Goal: Transaction & Acquisition: Book appointment/travel/reservation

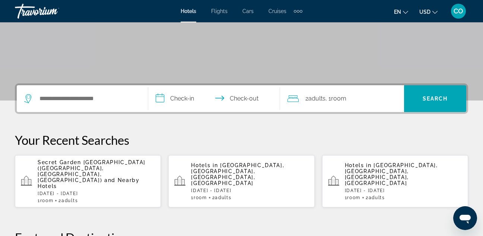
scroll to position [123, 0]
click at [132, 84] on div "**********" at bounding box center [241, 98] width 453 height 31
click at [123, 92] on div "Search widget" at bounding box center [82, 98] width 116 height 27
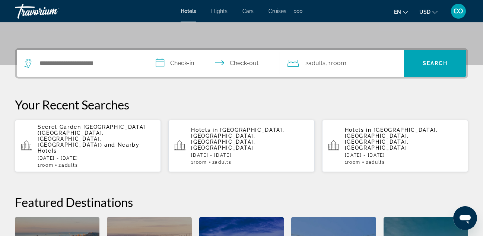
scroll to position [182, 0]
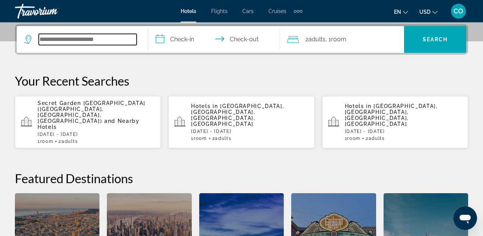
click at [122, 44] on input "Search hotel destination" at bounding box center [88, 39] width 98 height 11
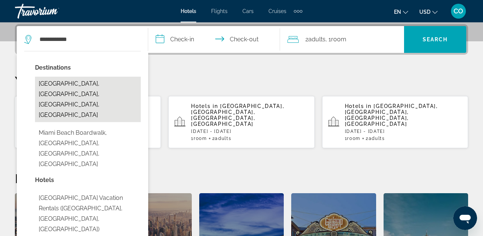
click at [70, 87] on button "[GEOGRAPHIC_DATA], [GEOGRAPHIC_DATA], [GEOGRAPHIC_DATA], [GEOGRAPHIC_DATA]" at bounding box center [88, 99] width 106 height 45
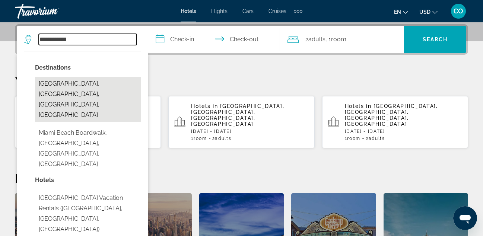
type input "**********"
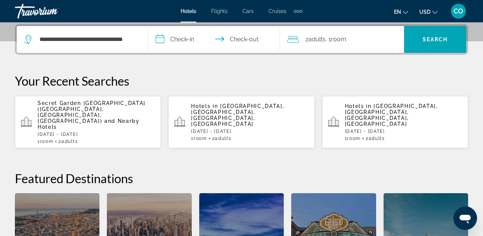
click at [196, 36] on input "**********" at bounding box center [215, 40] width 134 height 29
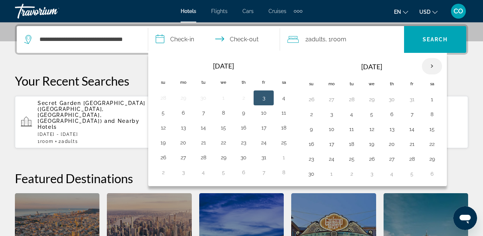
click at [429, 64] on th "Next month" at bounding box center [432, 66] width 20 height 16
click at [315, 155] on button "28" at bounding box center [311, 159] width 12 height 10
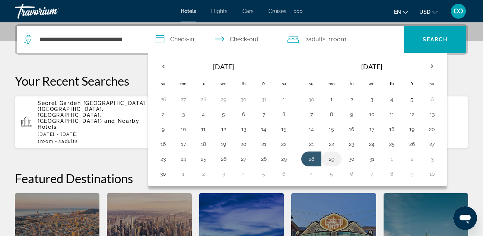
click at [331, 159] on button "29" at bounding box center [331, 159] width 12 height 10
type input "**********"
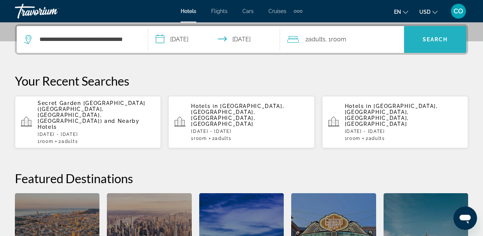
click at [428, 33] on span "Search" at bounding box center [435, 40] width 62 height 18
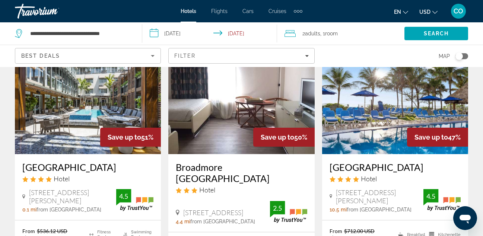
scroll to position [656, 0]
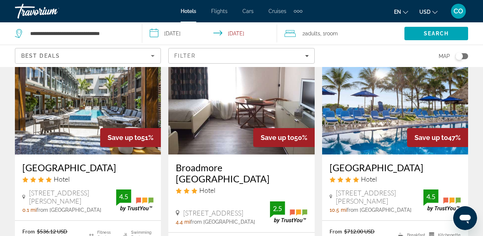
click at [286, 106] on img "Main content" at bounding box center [241, 94] width 146 height 119
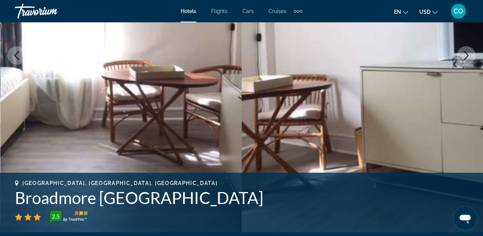
scroll to position [155, 0]
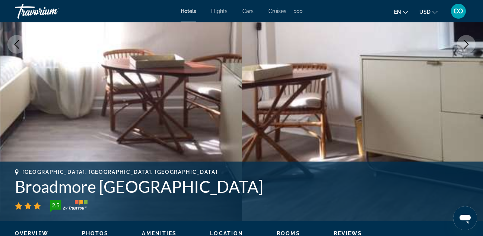
click at [471, 41] on button "Next image" at bounding box center [466, 44] width 19 height 19
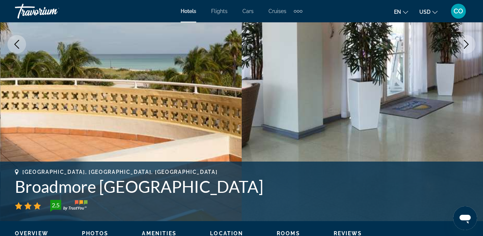
click at [471, 41] on button "Next image" at bounding box center [466, 44] width 19 height 19
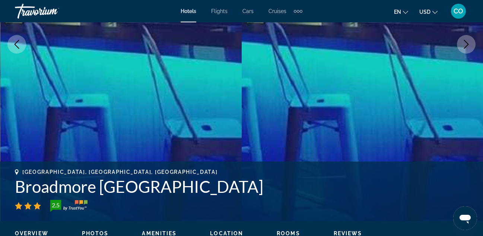
click at [471, 41] on button "Next image" at bounding box center [466, 44] width 19 height 19
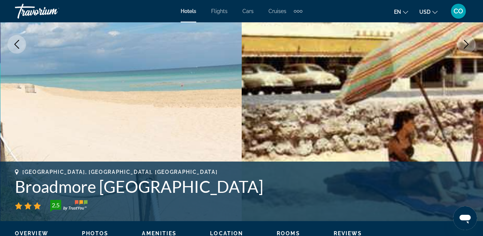
click at [471, 41] on button "Next image" at bounding box center [466, 44] width 19 height 19
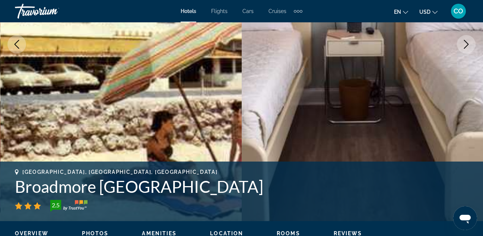
click at [471, 41] on button "Next image" at bounding box center [466, 44] width 19 height 19
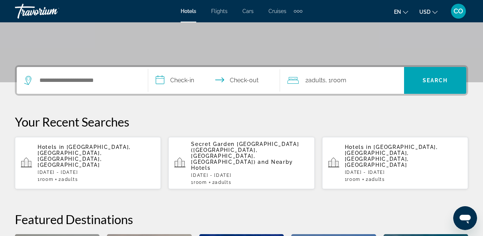
scroll to position [142, 0]
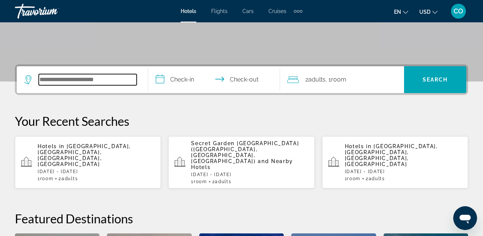
click at [103, 78] on input "Search hotel destination" at bounding box center [88, 79] width 98 height 11
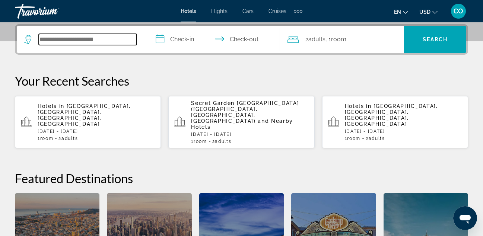
click at [118, 39] on input "Search hotel destination" at bounding box center [88, 39] width 98 height 11
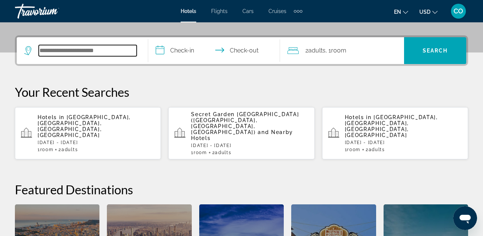
scroll to position [170, 0]
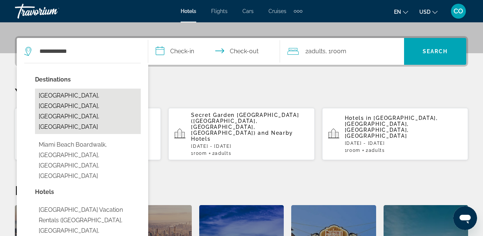
click at [118, 92] on button "[GEOGRAPHIC_DATA], [GEOGRAPHIC_DATA], [GEOGRAPHIC_DATA], [GEOGRAPHIC_DATA]" at bounding box center [88, 111] width 106 height 45
type input "**********"
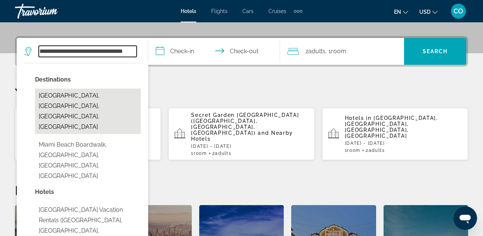
scroll to position [182, 0]
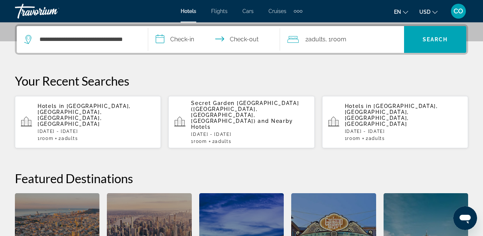
click at [195, 41] on input "**********" at bounding box center [215, 40] width 134 height 29
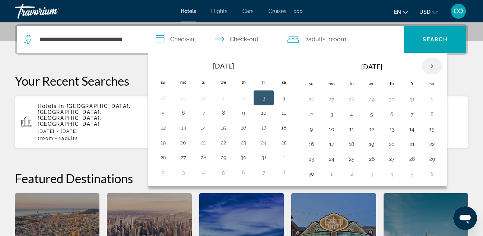
click at [433, 61] on th "Next month" at bounding box center [432, 66] width 20 height 16
click at [311, 159] on button "28" at bounding box center [311, 159] width 12 height 10
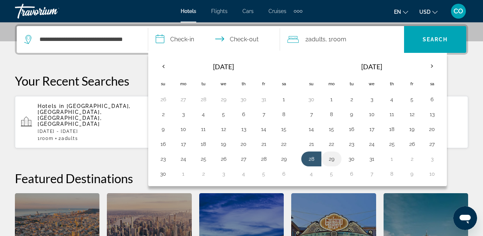
click at [333, 159] on button "29" at bounding box center [331, 159] width 12 height 10
type input "**********"
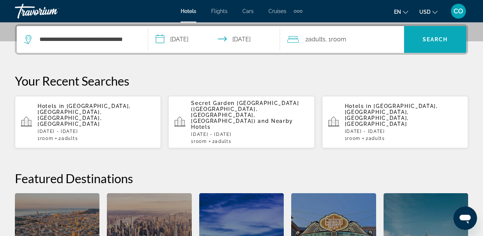
click at [421, 40] on span "Search" at bounding box center [435, 40] width 62 height 18
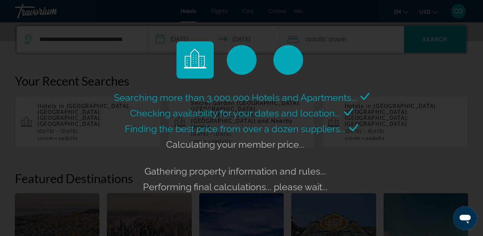
click at [418, 33] on div "Searching more than 3,000,000 Hotels and Apartments... Checking availability fo…" at bounding box center [241, 118] width 483 height 236
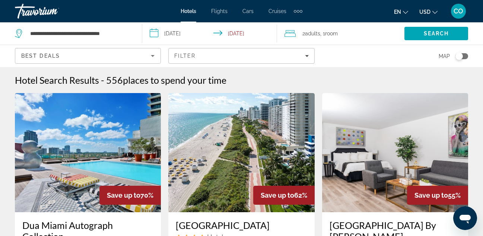
click at [148, 152] on img "Main content" at bounding box center [88, 152] width 146 height 119
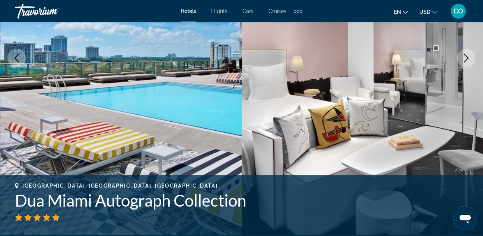
scroll to position [137, 0]
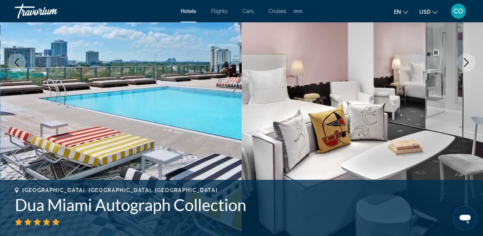
click at [460, 62] on button "Next image" at bounding box center [466, 62] width 19 height 19
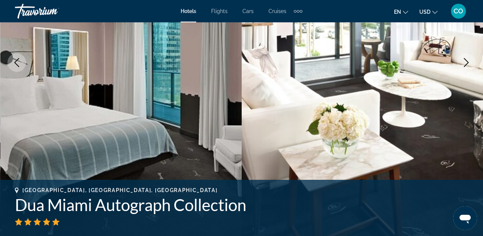
click at [460, 62] on button "Next image" at bounding box center [466, 62] width 19 height 19
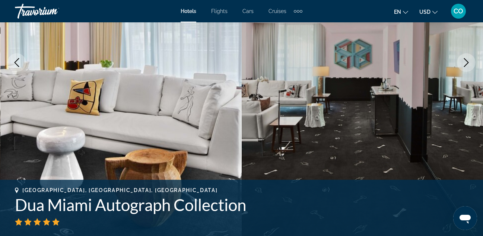
click at [460, 62] on button "Next image" at bounding box center [466, 62] width 19 height 19
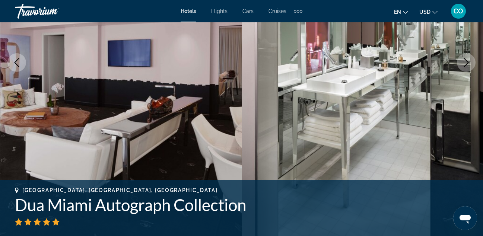
click at [460, 62] on button "Next image" at bounding box center [466, 62] width 19 height 19
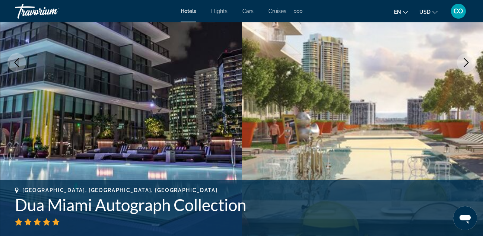
click at [460, 62] on button "Next image" at bounding box center [466, 62] width 19 height 19
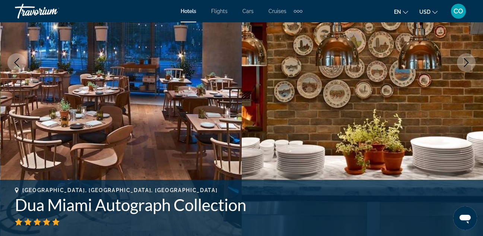
click at [460, 62] on button "Next image" at bounding box center [466, 62] width 19 height 19
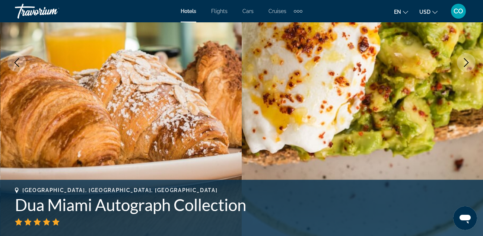
click at [460, 62] on button "Next image" at bounding box center [466, 62] width 19 height 19
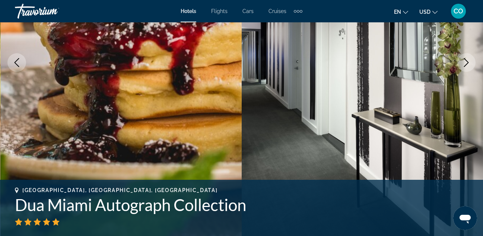
click at [460, 62] on button "Next image" at bounding box center [466, 62] width 19 height 19
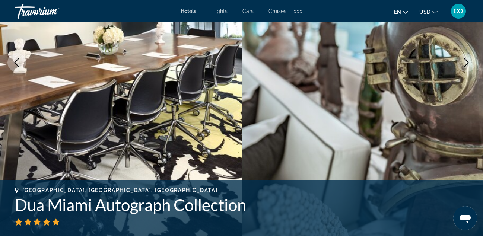
click at [460, 62] on button "Next image" at bounding box center [466, 62] width 19 height 19
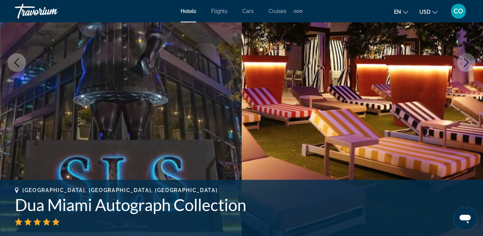
click at [460, 62] on button "Next image" at bounding box center [466, 62] width 19 height 19
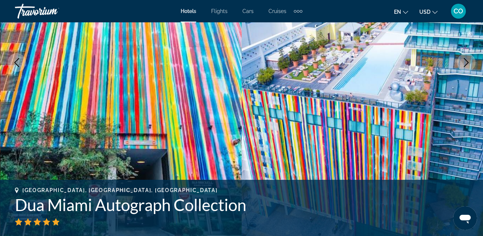
click at [466, 56] on button "Next image" at bounding box center [466, 62] width 19 height 19
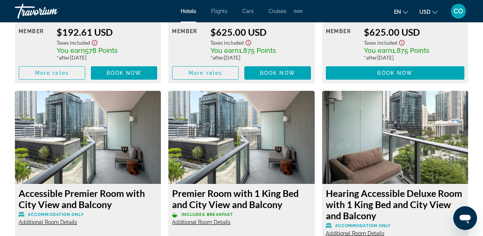
scroll to position [1367, 0]
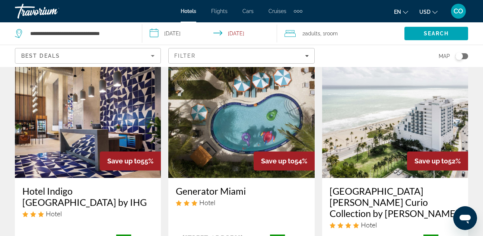
scroll to position [324, 0]
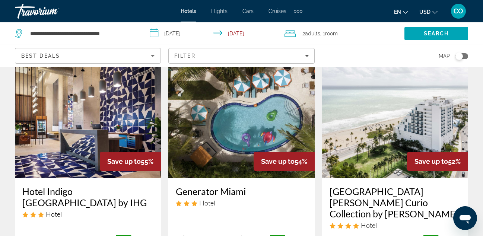
click at [267, 118] on img "Main content" at bounding box center [241, 118] width 146 height 119
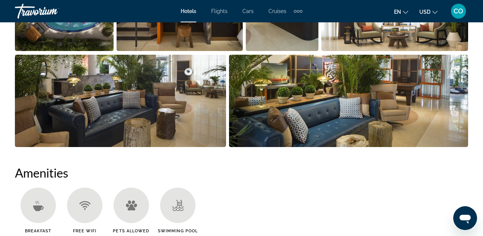
scroll to position [603, 0]
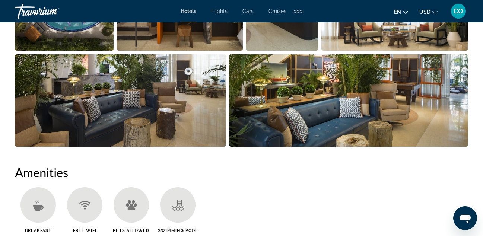
click at [378, 135] on img "Open full-screen image slider" at bounding box center [348, 100] width 239 height 92
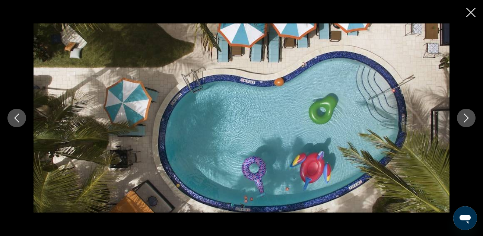
click at [466, 17] on icon "Close slideshow" at bounding box center [470, 12] width 9 height 9
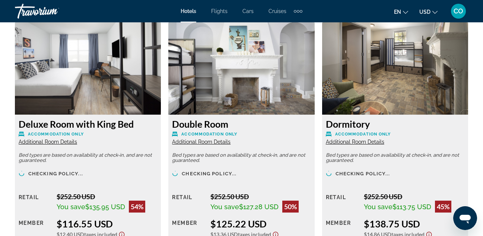
scroll to position [1155, 0]
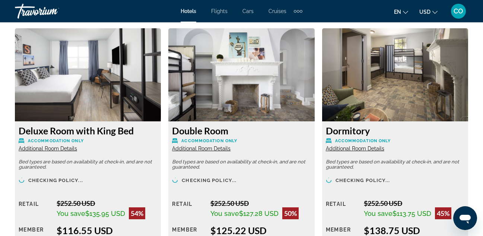
click at [134, 67] on img "Main content" at bounding box center [88, 74] width 146 height 93
click at [124, 90] on img "Main content" at bounding box center [88, 74] width 146 height 93
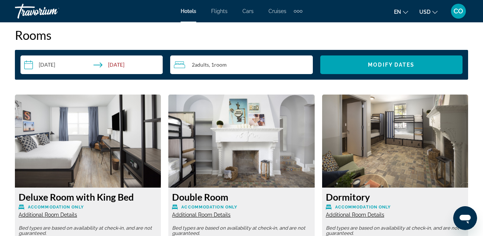
scroll to position [1087, 0]
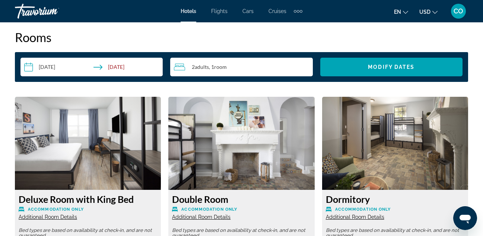
click at [115, 107] on img "Main content" at bounding box center [88, 143] width 146 height 93
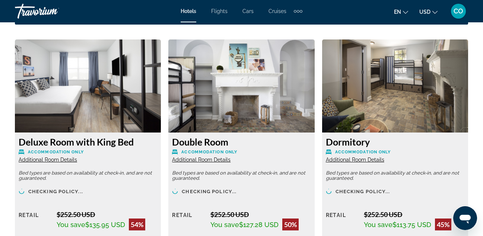
scroll to position [1142, 0]
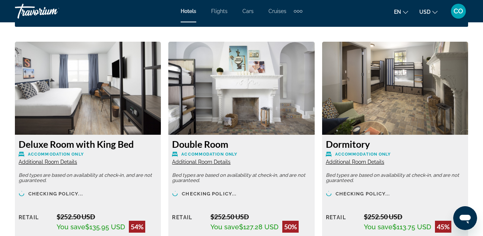
click at [132, 95] on img "Main content" at bounding box center [88, 88] width 146 height 93
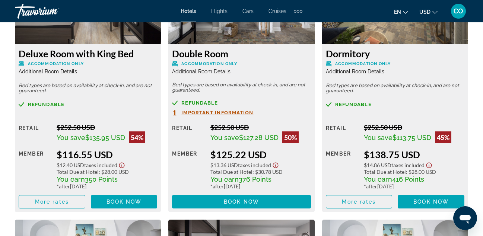
scroll to position [1233, 0]
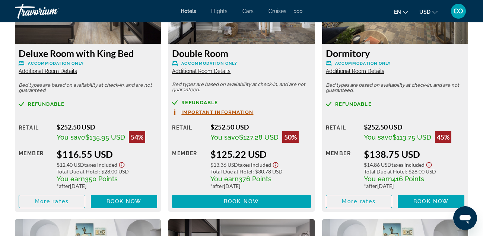
click at [82, 60] on div "Deluxe Room with King Bed Accommodation Only Additional Room Details" at bounding box center [88, 61] width 138 height 27
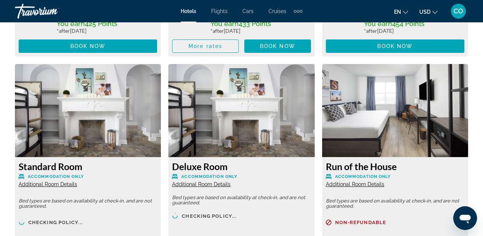
scroll to position [1657, 0]
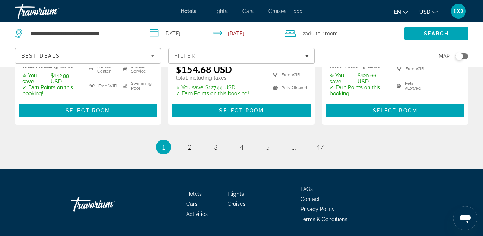
scroll to position [1159, 0]
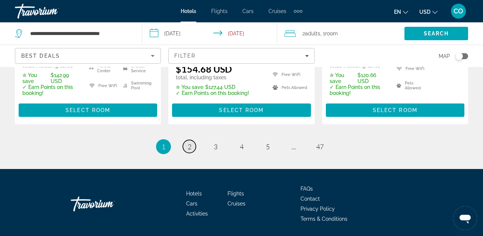
click at [191, 145] on span "2" at bounding box center [190, 147] width 4 height 8
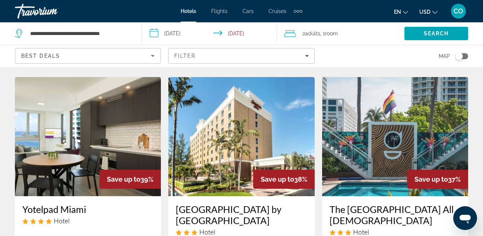
scroll to position [621, 0]
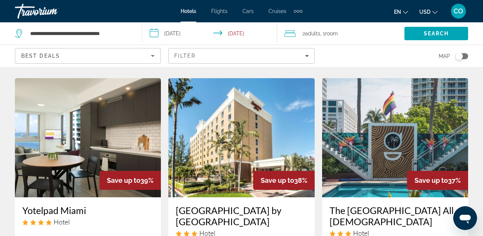
click at [264, 133] on img "Main content" at bounding box center [241, 137] width 146 height 119
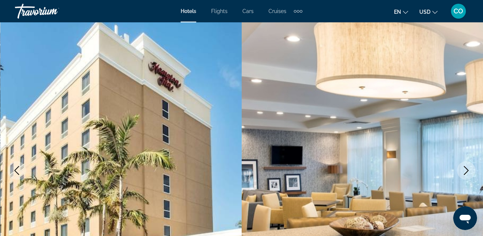
scroll to position [28, 0]
click at [464, 167] on icon "Next image" at bounding box center [466, 170] width 5 height 9
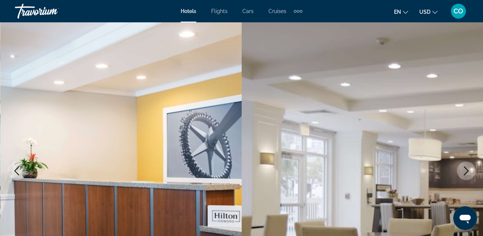
click at [464, 167] on icon "Next image" at bounding box center [466, 170] width 5 height 9
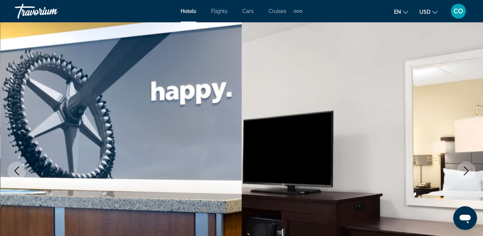
click at [464, 167] on icon "Next image" at bounding box center [466, 170] width 5 height 9
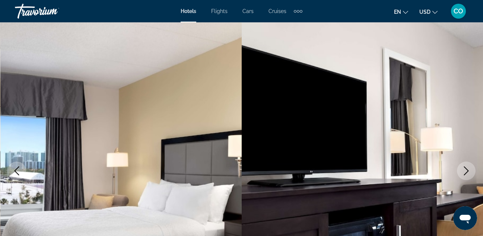
click at [464, 167] on icon "Next image" at bounding box center [466, 170] width 5 height 9
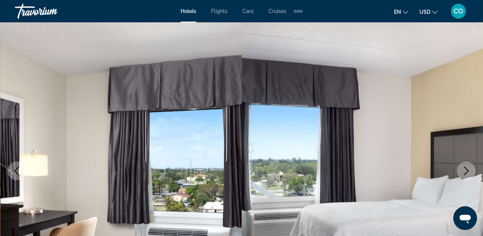
click at [464, 167] on icon "Next image" at bounding box center [466, 170] width 5 height 9
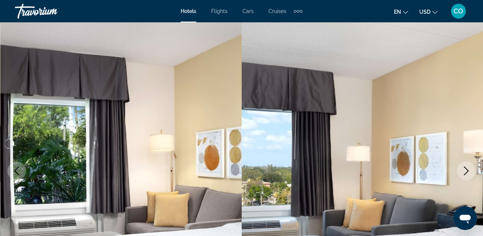
click at [466, 174] on icon "Next image" at bounding box center [465, 170] width 9 height 9
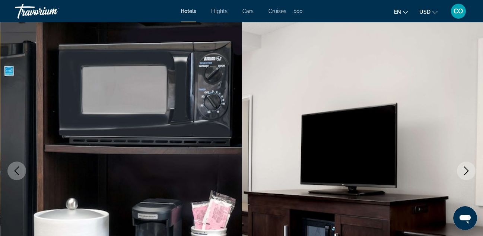
click at [466, 174] on icon "Next image" at bounding box center [465, 170] width 9 height 9
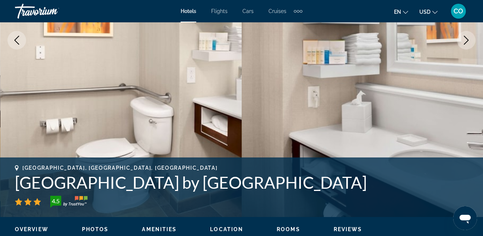
scroll to position [161, 0]
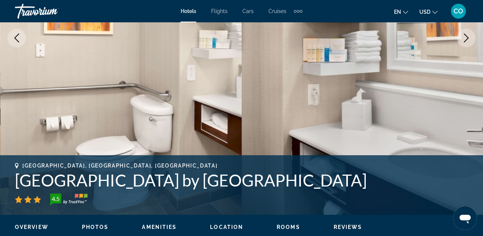
click at [468, 37] on icon "Next image" at bounding box center [465, 37] width 9 height 9
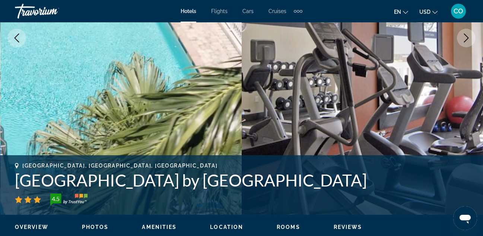
click at [461, 36] on icon "Next image" at bounding box center [465, 37] width 9 height 9
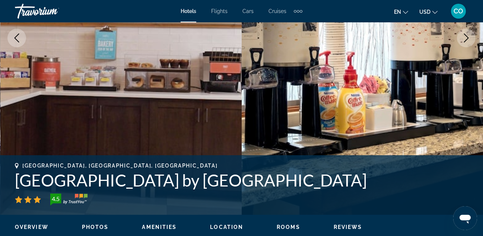
click at [465, 39] on icon "Next image" at bounding box center [465, 37] width 9 height 9
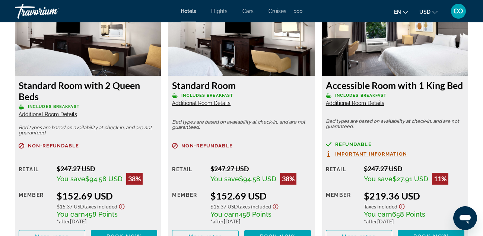
scroll to position [1171, 0]
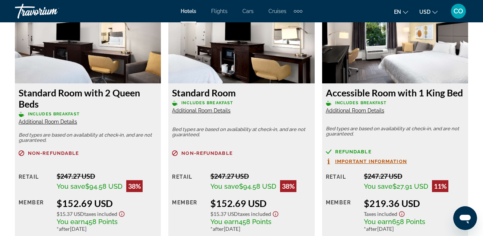
click at [141, 94] on h3 "Standard Room with 2 Queen Beds" at bounding box center [88, 98] width 138 height 22
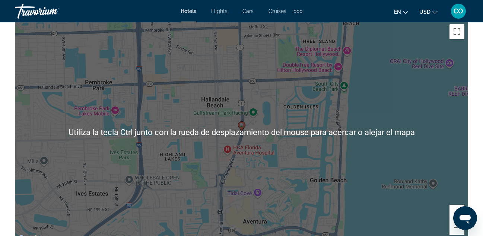
scroll to position [815, 0]
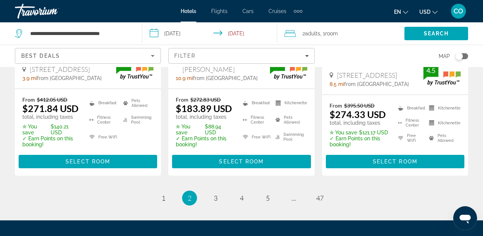
scroll to position [1128, 0]
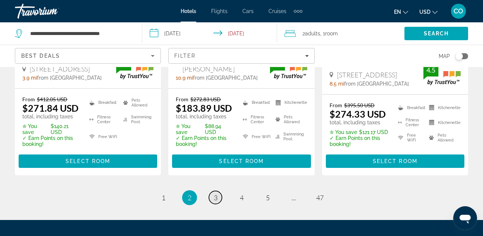
click at [217, 194] on span "3" at bounding box center [216, 198] width 4 height 8
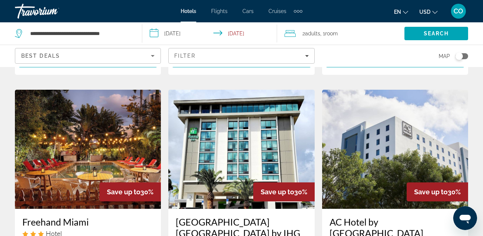
scroll to position [301, 0]
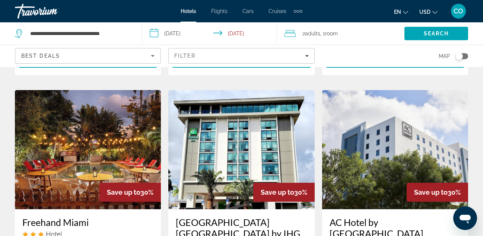
click at [299, 111] on img "Main content" at bounding box center [241, 149] width 146 height 119
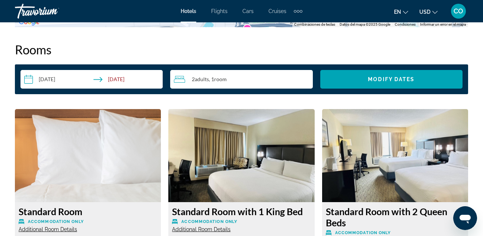
scroll to position [1075, 0]
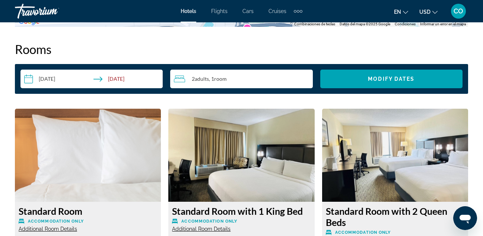
click at [269, 153] on img "Main content" at bounding box center [241, 155] width 146 height 93
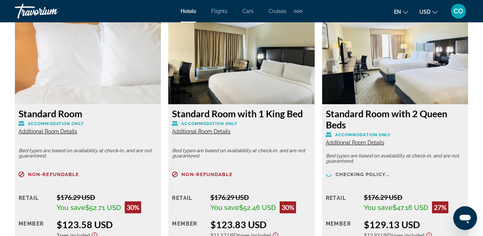
scroll to position [1173, 0]
click at [274, 81] on img "Main content" at bounding box center [241, 57] width 146 height 93
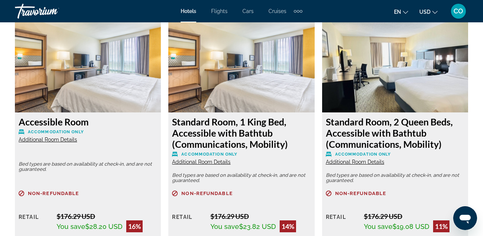
scroll to position [1438, 0]
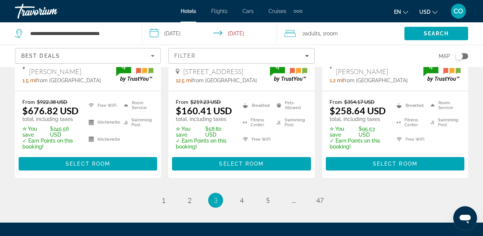
scroll to position [1157, 0]
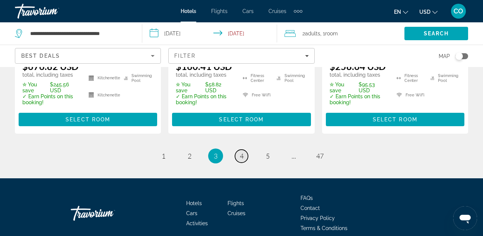
click at [243, 152] on span "4" at bounding box center [242, 156] width 4 height 8
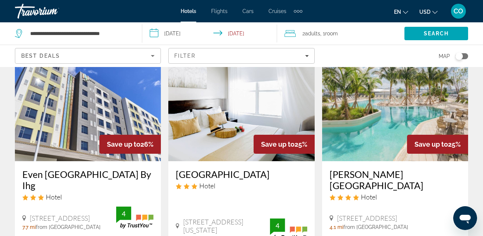
scroll to position [338, 0]
click at [301, 93] on img "Main content" at bounding box center [241, 101] width 146 height 119
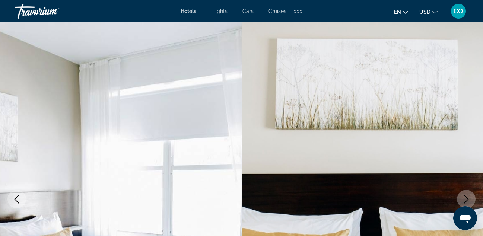
click at [409, 97] on img "Main content" at bounding box center [363, 199] width 242 height 354
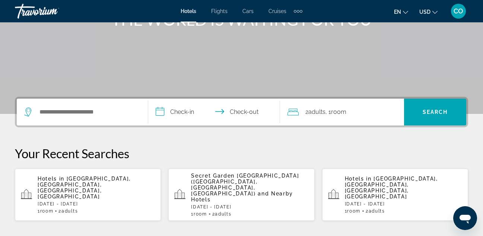
scroll to position [111, 0]
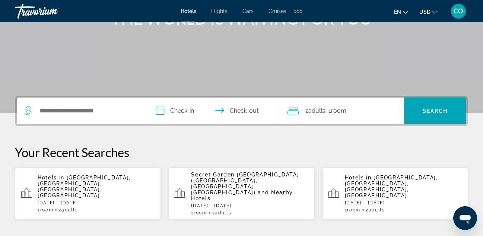
click at [68, 125] on div "**********" at bounding box center [241, 111] width 453 height 31
click at [95, 104] on div "Search widget" at bounding box center [82, 110] width 116 height 27
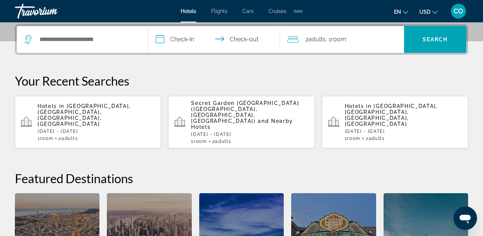
click at [120, 48] on div "Search widget" at bounding box center [82, 39] width 116 height 27
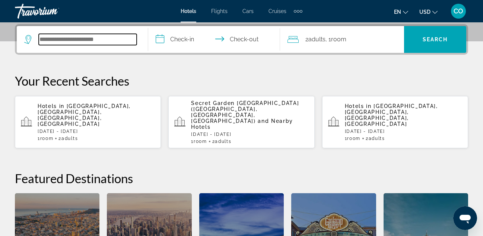
click at [114, 39] on input "Search hotel destination" at bounding box center [88, 39] width 98 height 11
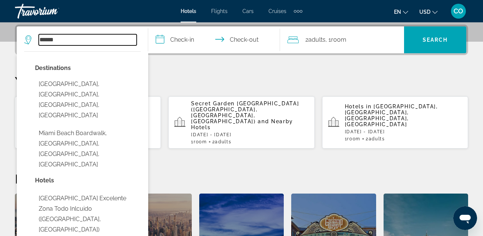
scroll to position [181, 0]
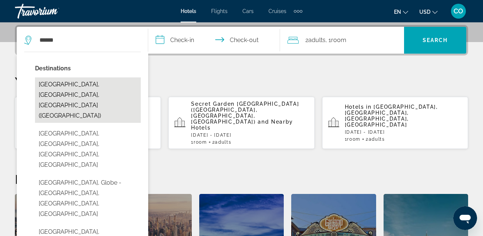
click at [104, 80] on button "[GEOGRAPHIC_DATA], [GEOGRAPHIC_DATA], [GEOGRAPHIC_DATA] ([GEOGRAPHIC_DATA])" at bounding box center [88, 99] width 106 height 45
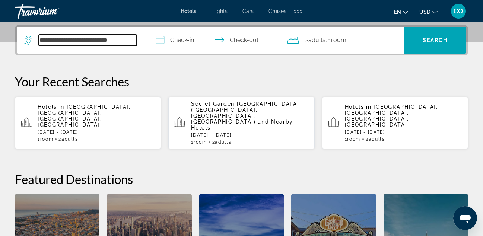
scroll to position [182, 0]
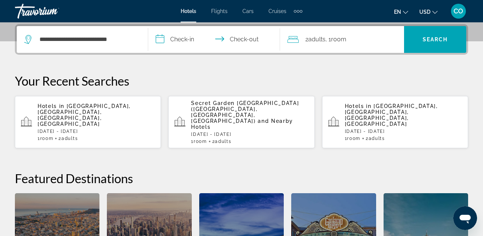
click at [192, 43] on input "**********" at bounding box center [215, 40] width 134 height 29
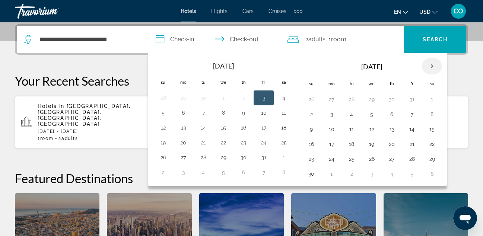
click at [436, 63] on th "Next month" at bounding box center [432, 66] width 20 height 16
click at [134, 45] on div "**********" at bounding box center [82, 39] width 116 height 27
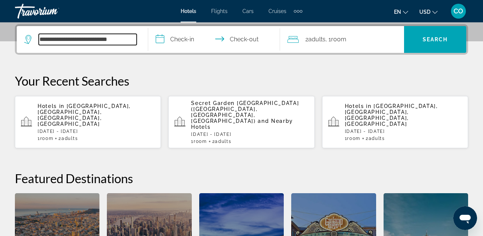
click at [127, 43] on input "**********" at bounding box center [88, 39] width 98 height 11
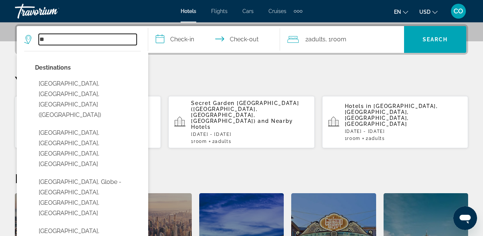
type input "*"
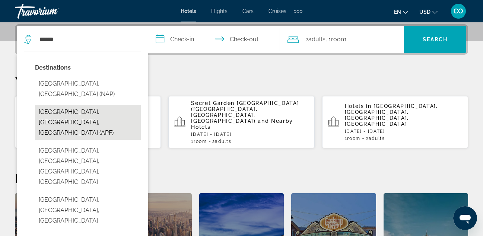
click at [95, 105] on button "Naples, FL, United States (APF)" at bounding box center [88, 122] width 106 height 35
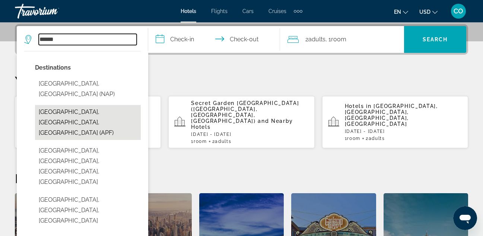
type input "**********"
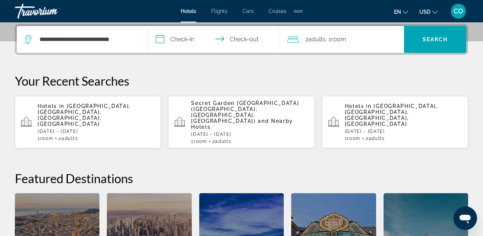
click at [202, 36] on input "**********" at bounding box center [215, 40] width 134 height 29
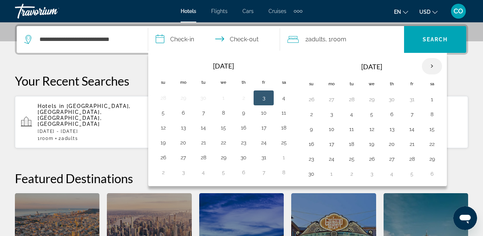
click at [430, 66] on th "Next month" at bounding box center [432, 66] width 20 height 16
click at [310, 156] on button "28" at bounding box center [311, 159] width 12 height 10
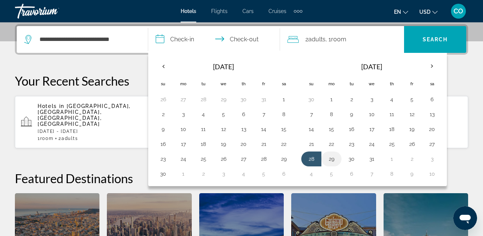
click at [333, 153] on td "29" at bounding box center [331, 158] width 20 height 15
click at [330, 153] on td "29" at bounding box center [331, 158] width 20 height 15
click at [330, 156] on button "29" at bounding box center [331, 159] width 12 height 10
type input "**********"
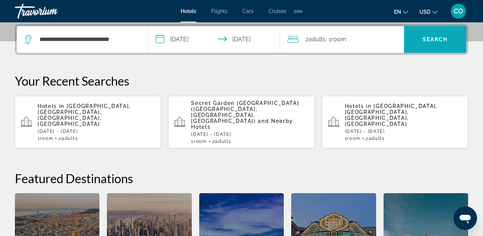
click at [425, 44] on span "Search" at bounding box center [435, 40] width 62 height 18
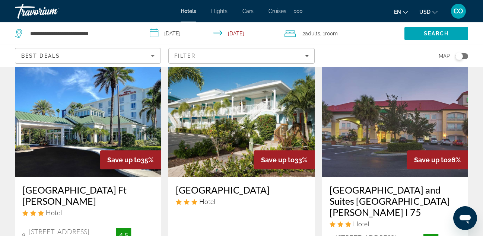
scroll to position [39, 0]
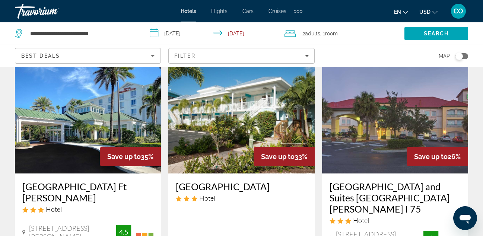
click at [116, 81] on img "Main content" at bounding box center [88, 113] width 146 height 119
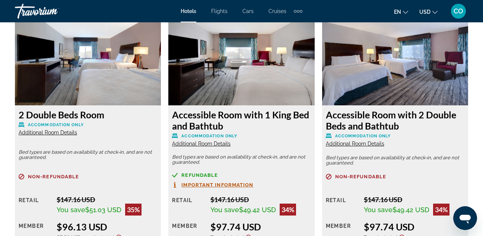
scroll to position [1443, 0]
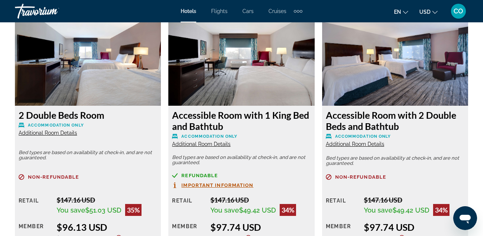
click at [256, 84] on img "Main content" at bounding box center [241, 59] width 146 height 93
click at [415, 88] on img "Main content" at bounding box center [395, 59] width 146 height 93
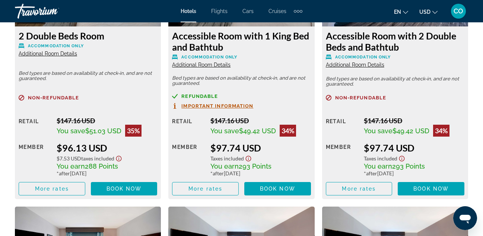
scroll to position [1526, 0]
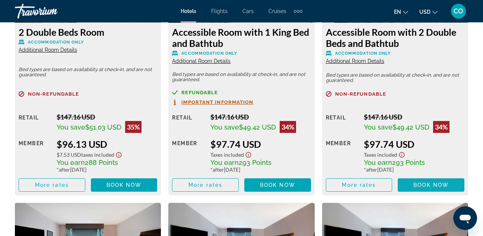
click at [424, 187] on span "Book now" at bounding box center [430, 185] width 35 height 6
